Goal: Navigation & Orientation: Find specific page/section

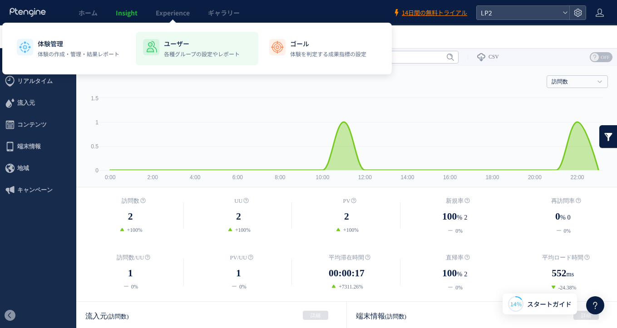
click at [193, 33] on li "ユーザー 各種グループの設定やレポート" at bounding box center [197, 49] width 122 height 34
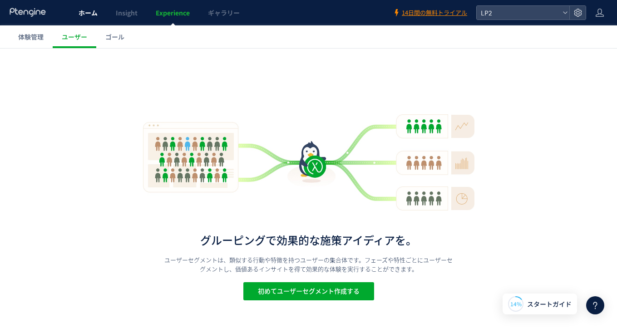
click at [86, 14] on span "ホーム" at bounding box center [87, 12] width 19 height 9
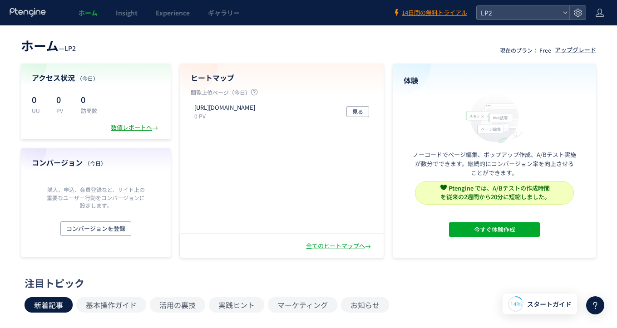
click at [123, 123] on div "数値レポートへ" at bounding box center [135, 127] width 49 height 9
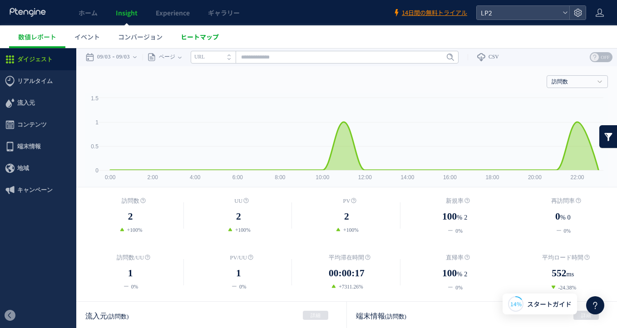
click at [198, 40] on span "ヒートマップ" at bounding box center [200, 36] width 38 height 9
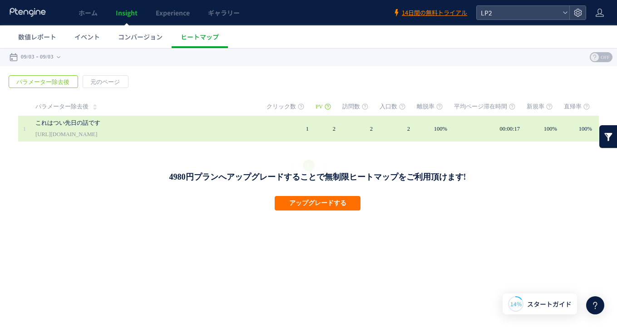
click at [294, 134] on td "1" at bounding box center [290, 129] width 49 height 26
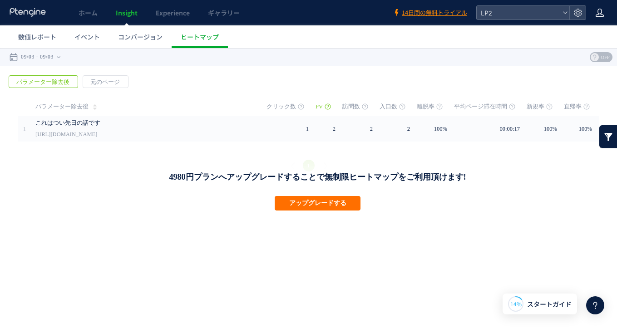
click at [599, 12] on icon at bounding box center [599, 12] width 9 height 9
click at [576, 51] on span "ログアウト" at bounding box center [570, 50] width 32 height 9
